Goal: Task Accomplishment & Management: Manage account settings

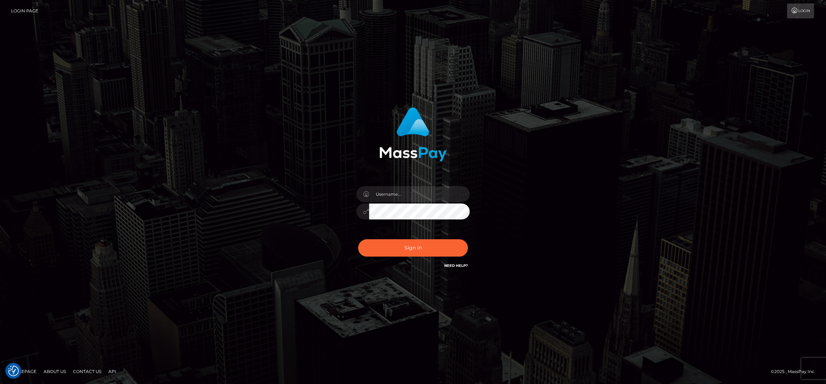
drag, startPoint x: 380, startPoint y: 177, endPoint x: 383, endPoint y: 184, distance: 8.2
click at [381, 179] on div "Sign in" at bounding box center [413, 188] width 186 height 173
click at [389, 193] on input "text" at bounding box center [419, 194] width 101 height 16
click at [386, 248] on button "Sign in" at bounding box center [413, 248] width 110 height 17
click at [396, 197] on input "text" at bounding box center [419, 194] width 101 height 16
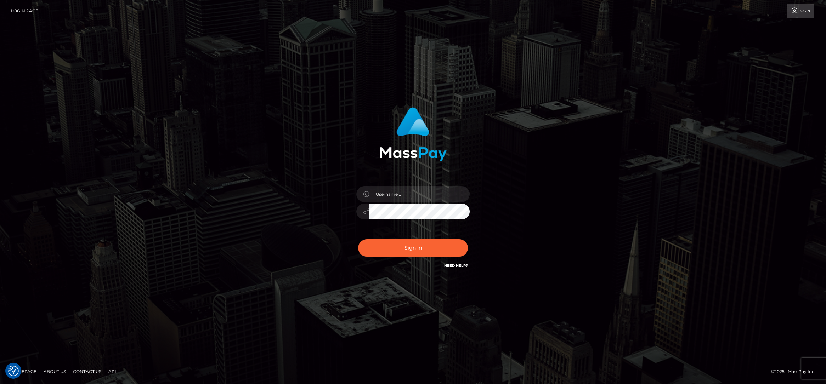
type input "[PERSON_NAME].wowcan"
click at [358, 240] on button "Sign in" at bounding box center [413, 248] width 110 height 17
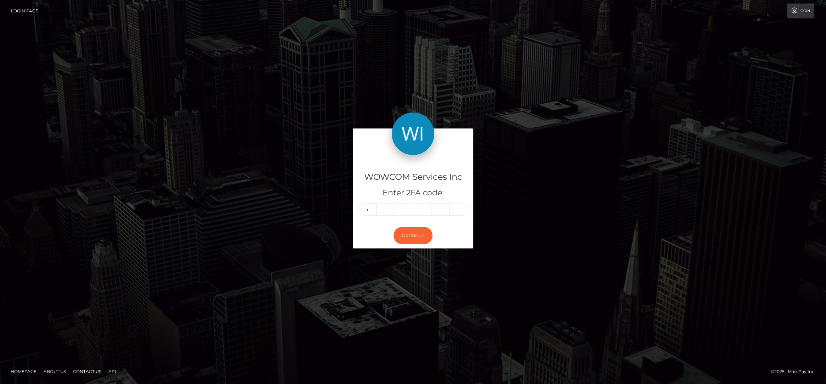
type input "9"
type input "3"
type input "0"
type input "1"
type input "5"
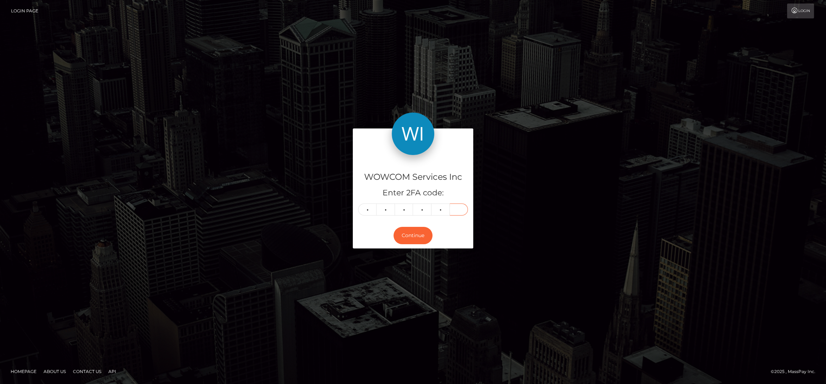
type input "5"
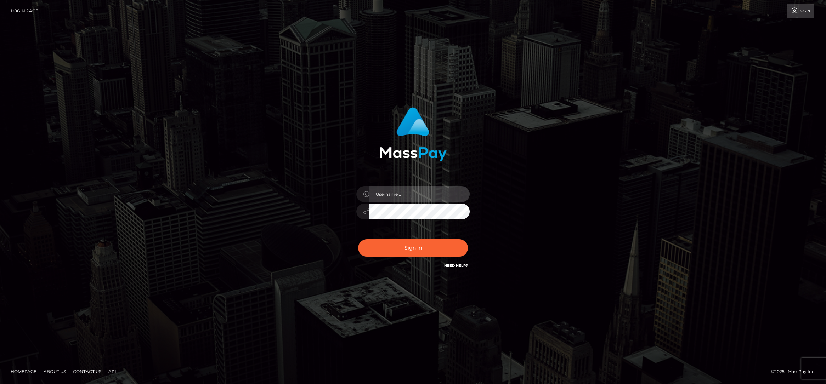
click at [412, 188] on input "text" at bounding box center [419, 194] width 101 height 16
type input "[PERSON_NAME].rollacan"
click at [358, 240] on button "Sign in" at bounding box center [413, 248] width 110 height 17
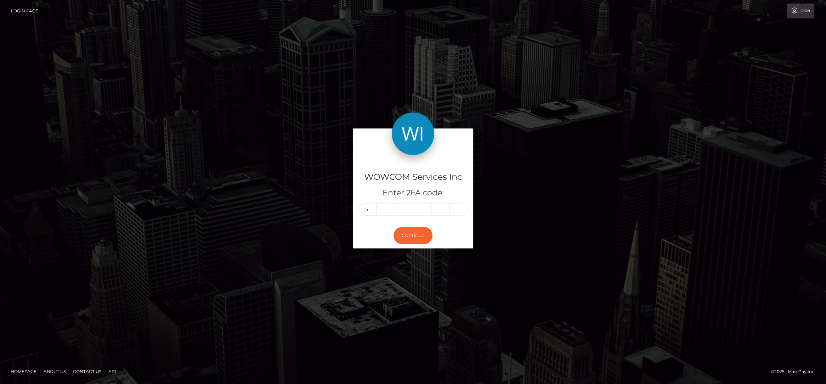
type input "6"
type input "7"
type input "5"
type input "0"
type input "6"
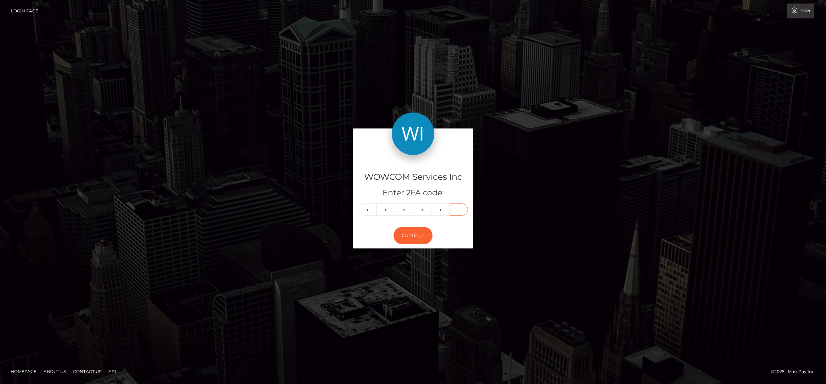
type input "8"
